Goal: Find contact information

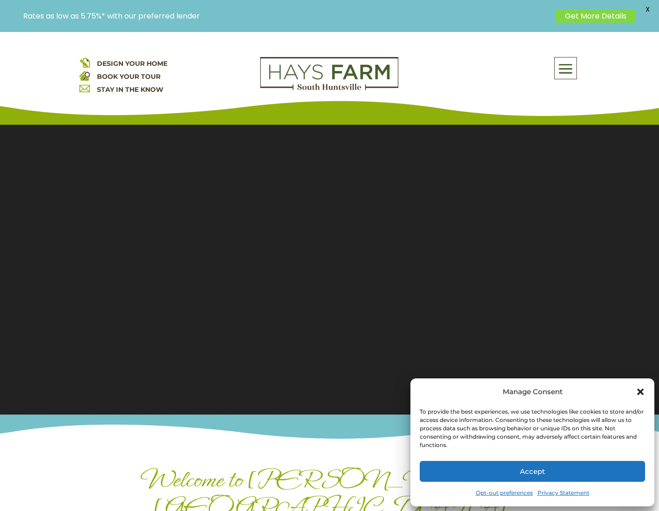
click at [642, 390] on icon "Close dialog" at bounding box center [640, 391] width 6 height 6
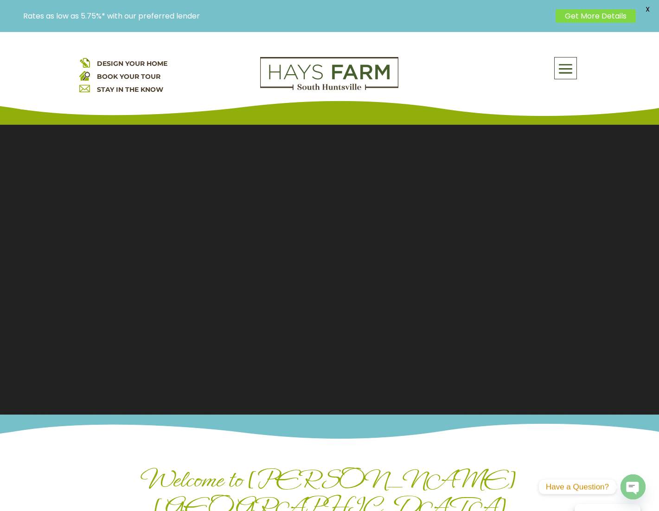
click at [573, 70] on span at bounding box center [565, 68] width 22 height 21
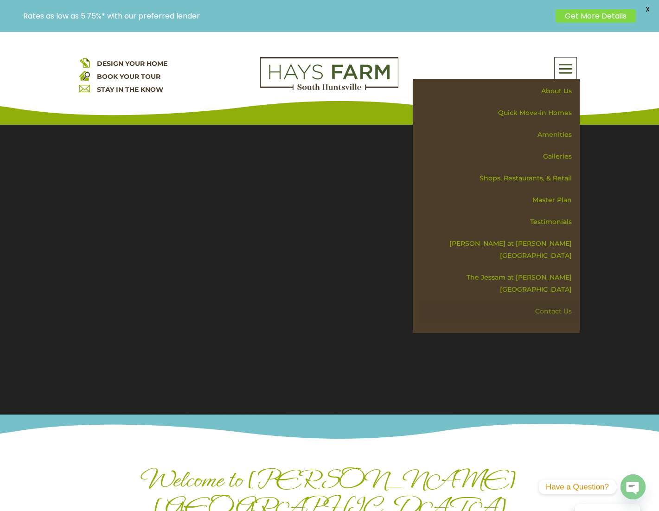
click at [552, 300] on link "Contact Us" at bounding box center [499, 311] width 160 height 22
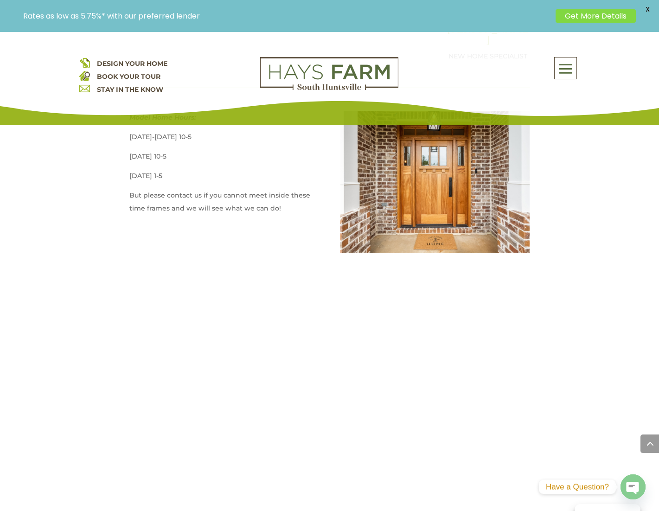
scroll to position [556, 0]
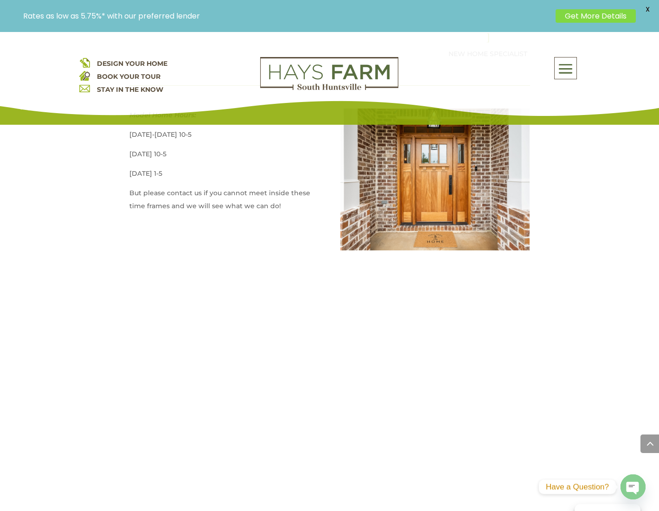
drag, startPoint x: 474, startPoint y: 397, endPoint x: 470, endPoint y: 401, distance: 4.9
click at [473, 398] on div "Model Home Hours: [DATE]-[DATE] 10-5 [DATE] 10-5 [DATE] 1-5 But please contact …" at bounding box center [329, 315] width 400 height 415
click at [398, 384] on div "Model Home Hours: [DATE]-[DATE] 10-5 [DATE] 10-5 [DATE] 1-5 But please contact …" at bounding box center [329, 315] width 400 height 415
click at [337, 392] on div "Model Home Hours: [DATE]-[DATE] 10-5 [DATE] 10-5 [DATE] 1-5 But please contact …" at bounding box center [329, 315] width 400 height 415
drag, startPoint x: 435, startPoint y: 384, endPoint x: 423, endPoint y: 384, distance: 11.6
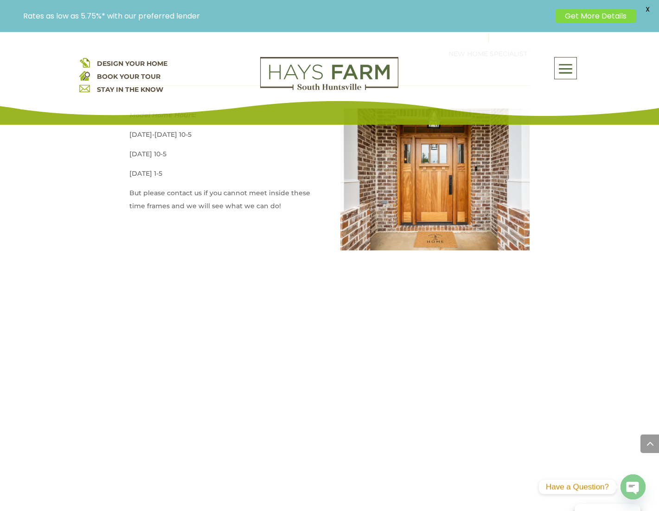
click at [435, 384] on div "Model Home Hours: [DATE]-[DATE] 10-5 [DATE] 10-5 [DATE] 1-5 But please contact …" at bounding box center [329, 315] width 400 height 415
click at [326, 356] on div "Model Home Hours: [DATE]-[DATE] 10-5 [DATE] 10-5 [DATE] 1-5 But please contact …" at bounding box center [329, 315] width 400 height 415
